Goal: Task Accomplishment & Management: Complete application form

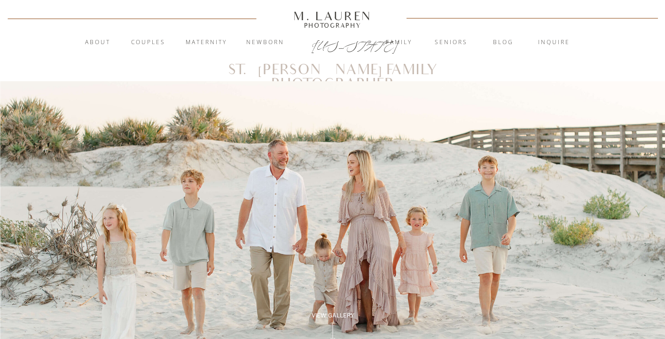
scroll to position [5, 0]
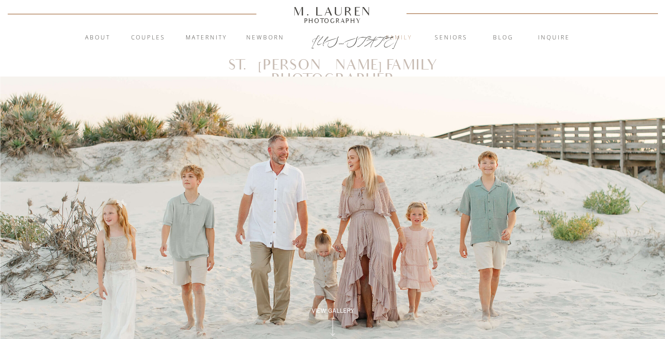
click at [395, 35] on nav "Family" at bounding box center [398, 37] width 51 height 9
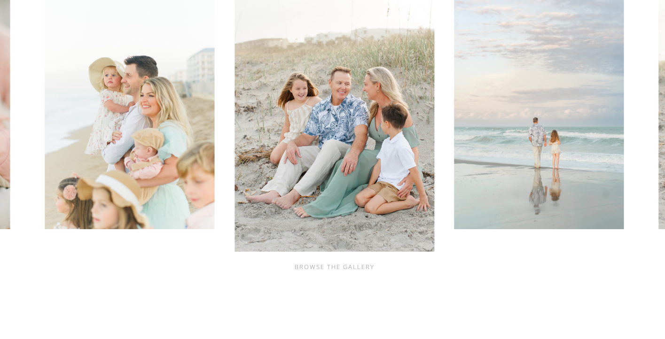
scroll to position [347, 0]
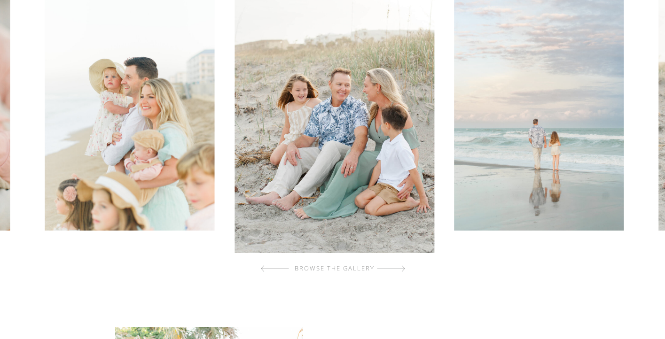
click at [396, 265] on div at bounding box center [391, 268] width 28 height 19
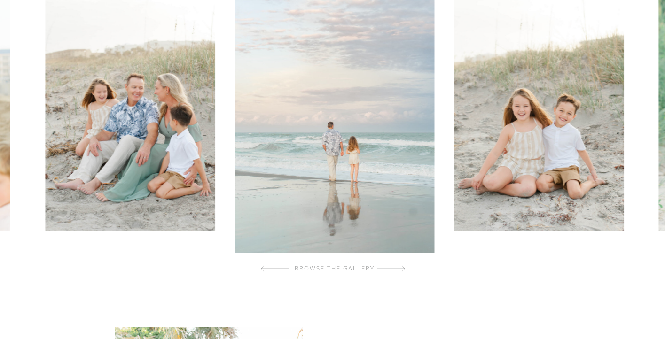
click at [396, 265] on div at bounding box center [391, 268] width 28 height 19
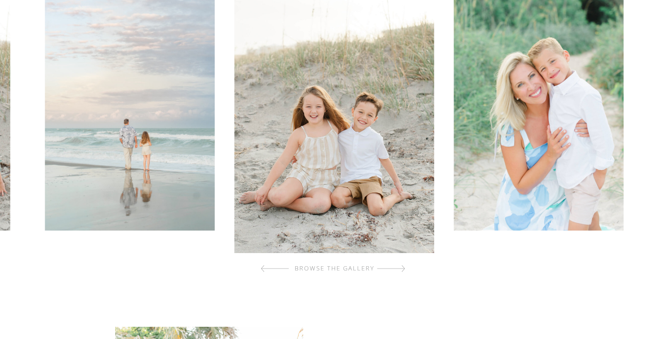
click at [396, 267] on div at bounding box center [391, 268] width 28 height 19
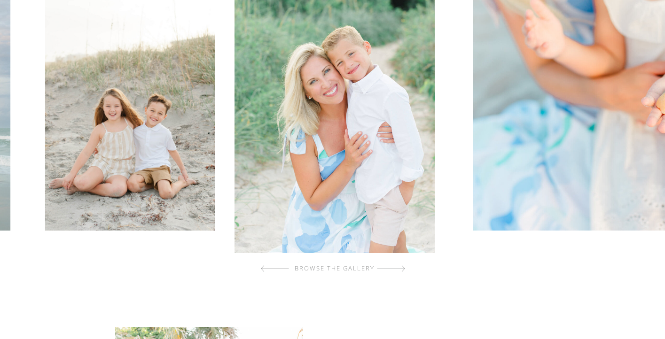
click at [396, 267] on div at bounding box center [391, 268] width 28 height 19
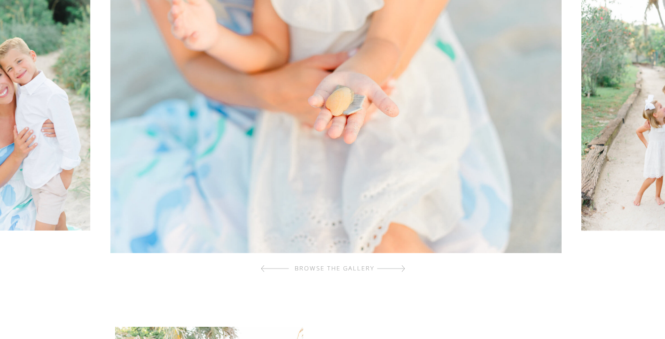
click at [396, 267] on div at bounding box center [391, 268] width 28 height 19
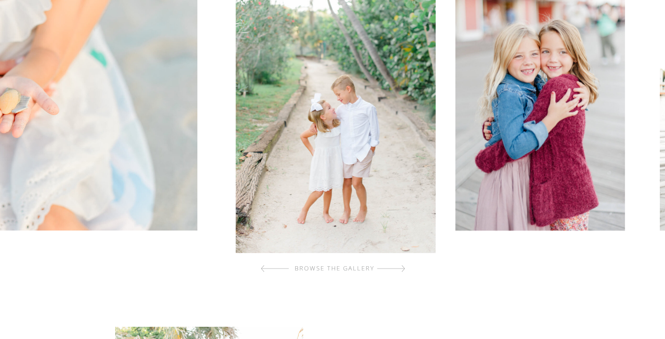
click at [396, 267] on div at bounding box center [391, 268] width 28 height 19
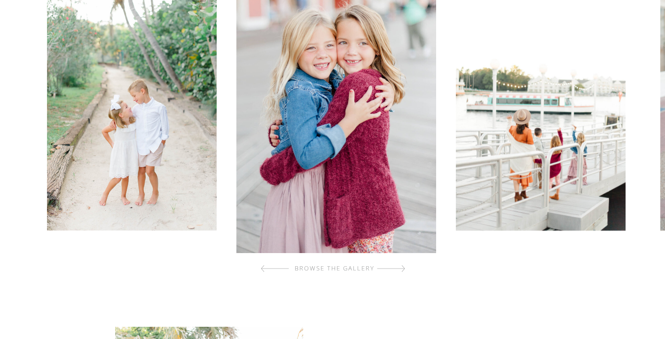
click at [396, 267] on div at bounding box center [391, 268] width 28 height 19
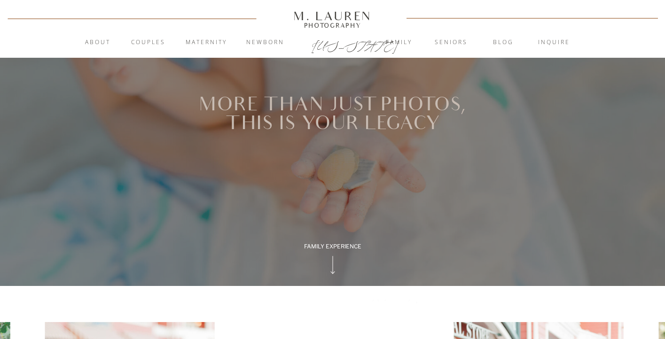
scroll to position [0, 0]
click at [546, 42] on nav "inquire" at bounding box center [553, 42] width 51 height 9
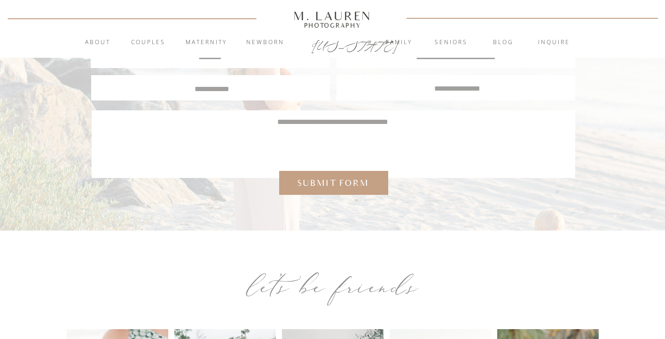
scroll to position [300, 0]
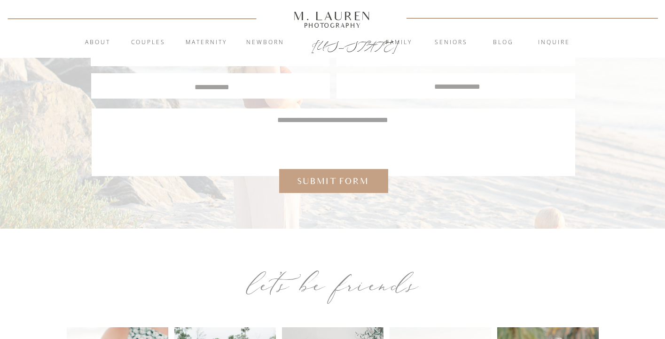
click at [237, 89] on textarea at bounding box center [212, 86] width 224 height 8
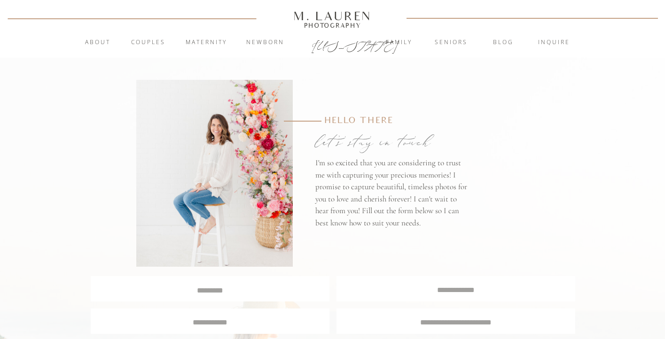
scroll to position [0, 0]
